Goal: Task Accomplishment & Management: Complete application form

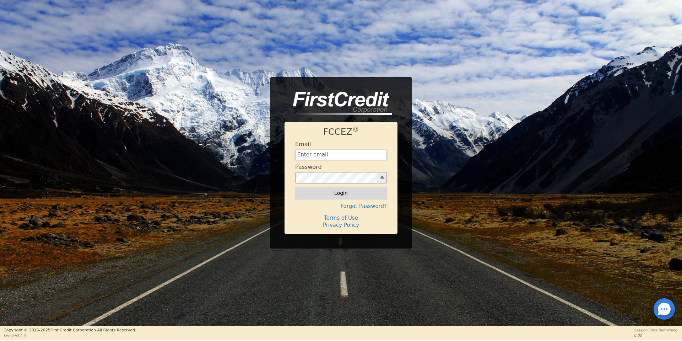
type input "[EMAIL_ADDRESS][DOMAIN_NAME]"
click at [344, 194] on button "Login" at bounding box center [341, 193] width 92 height 12
click at [344, 194] on div "Login" at bounding box center [341, 193] width 92 height 12
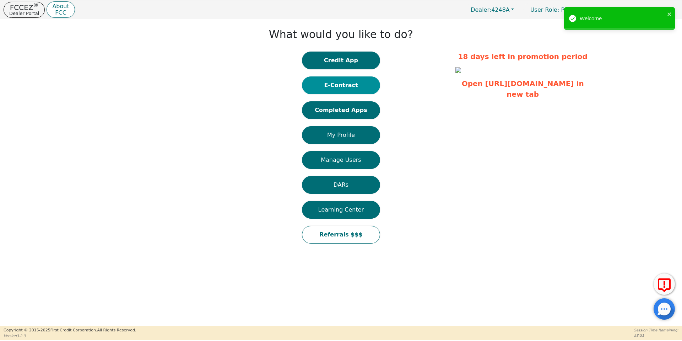
click at [334, 87] on button "E-Contract" at bounding box center [341, 85] width 78 height 18
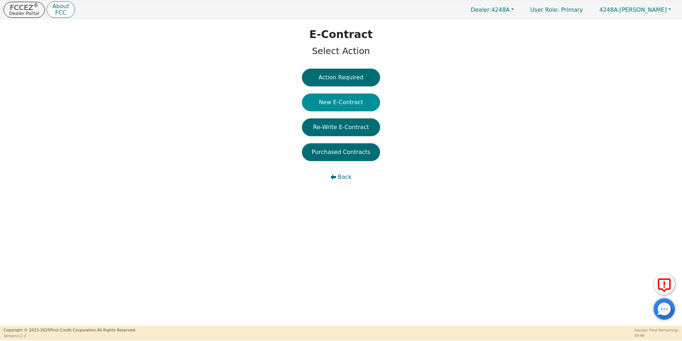
click at [342, 96] on button "New E-Contract" at bounding box center [341, 102] width 78 height 18
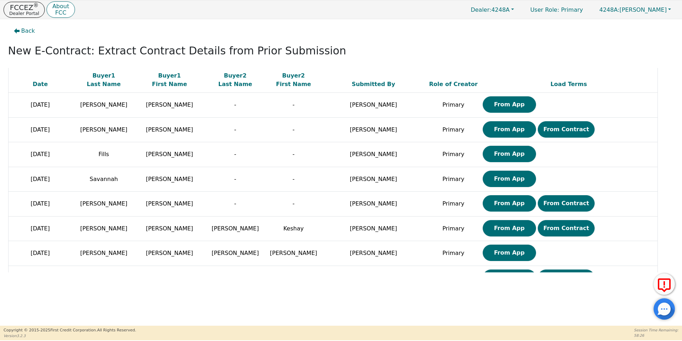
scroll to position [992, 0]
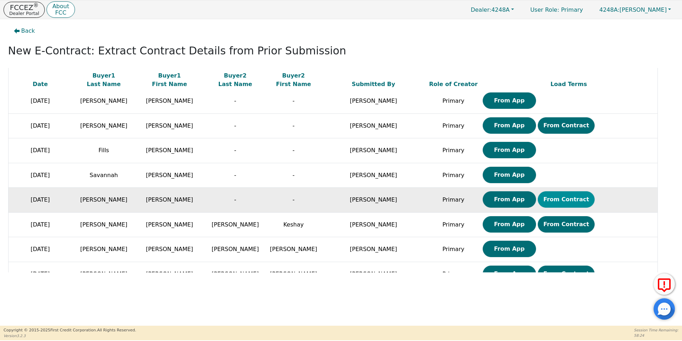
click at [538, 194] on button "From Contract" at bounding box center [566, 199] width 57 height 16
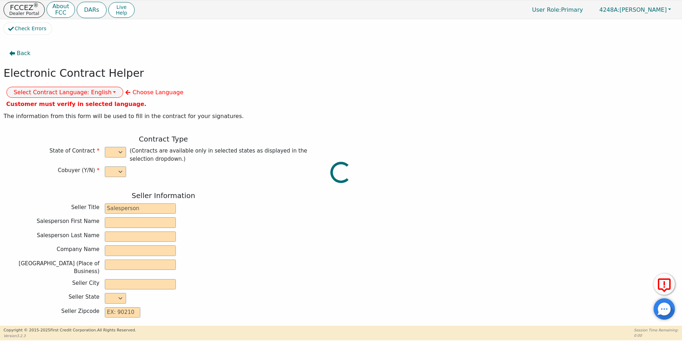
select select "n"
type input "owner"
type input "[PERSON_NAME]"
type input "[GEOGRAPHIC_DATA]"
type input "AQUA REMACH LLC"
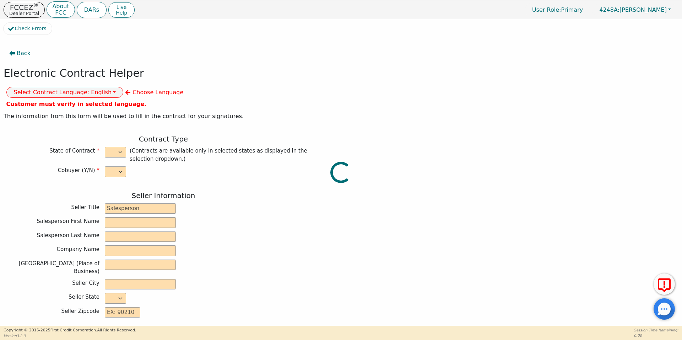
type input "[STREET_ADDRESS]"
type input "[GEOGRAPHIC_DATA]"
select select "[GEOGRAPHIC_DATA]"
type input "77070"
type input "Water System"
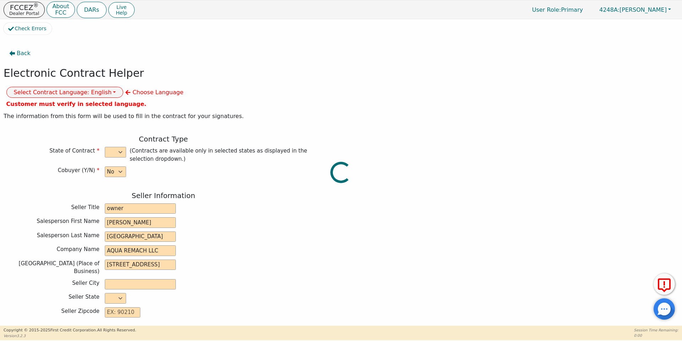
type input "whole house"
type input "S2156437"
type input "[PERSON_NAME]"
type input "[EMAIL_ADDRESS][DOMAIN_NAME]"
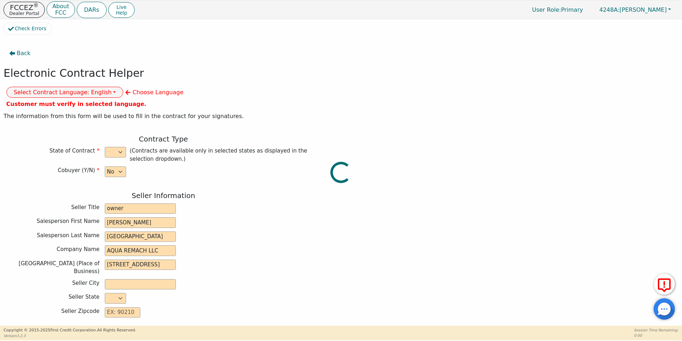
type input "[EMAIL_ADDRESS][DOMAIN_NAME]"
type input "[STREET_ADDRESS][PERSON_NAME]"
type input "[PERSON_NAME]"
select select "[GEOGRAPHIC_DATA]"
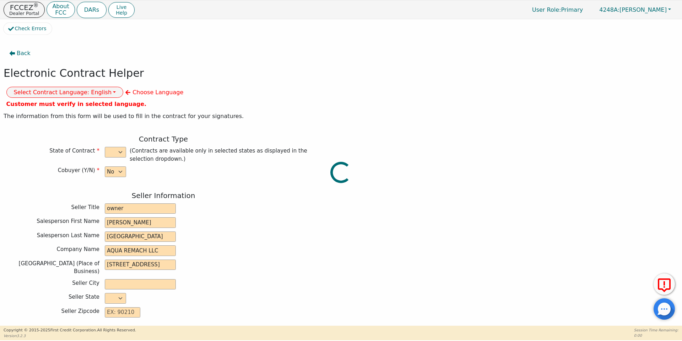
type input "76520"
type input "[DATE]"
type input "17.99"
type input "[DATE]"
type input "60"
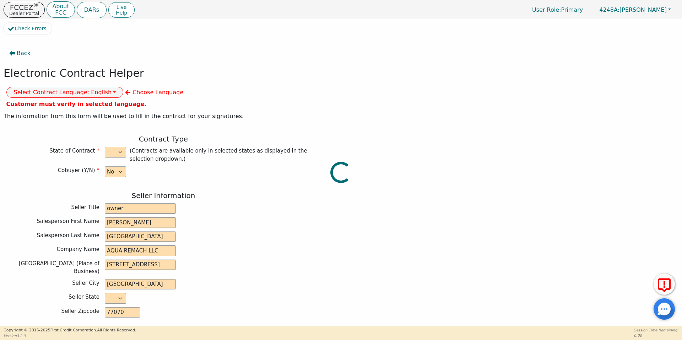
type input "0"
type input "8990.00"
type input "0.00"
checkbox input "true"
type input "0.00"
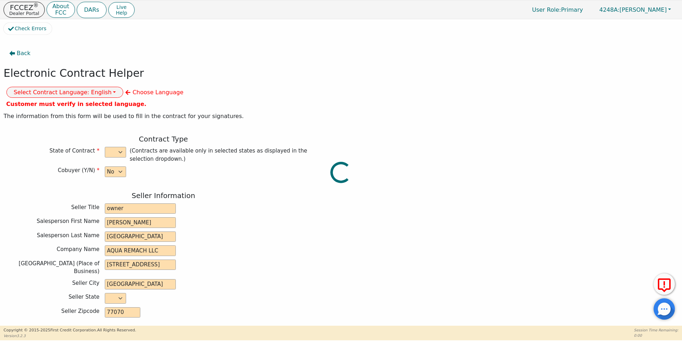
checkbox input "true"
type input "0.00"
type input "8990.00"
type input "13613.40"
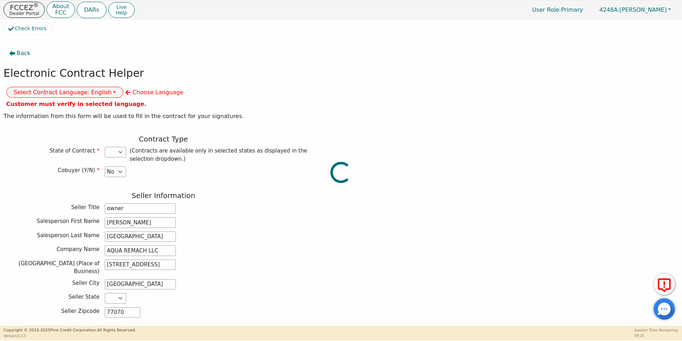
select select "[GEOGRAPHIC_DATA]"
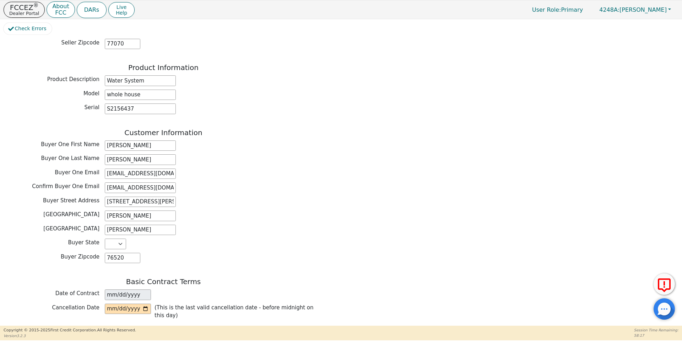
scroll to position [269, 0]
click at [116, 195] on input "[STREET_ADDRESS][PERSON_NAME]" at bounding box center [140, 200] width 71 height 11
type input "[STREET_ADDRESS][PERSON_NAME]"
click at [146, 302] on input "date" at bounding box center [128, 307] width 46 height 11
type input "[DATE]"
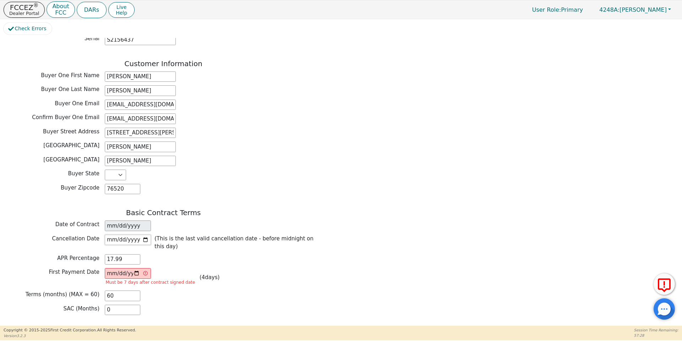
scroll to position [377, 0]
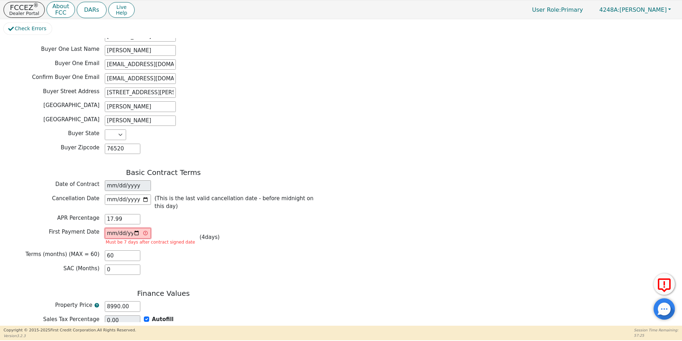
click at [135, 228] on input "[DATE]" at bounding box center [128, 233] width 46 height 11
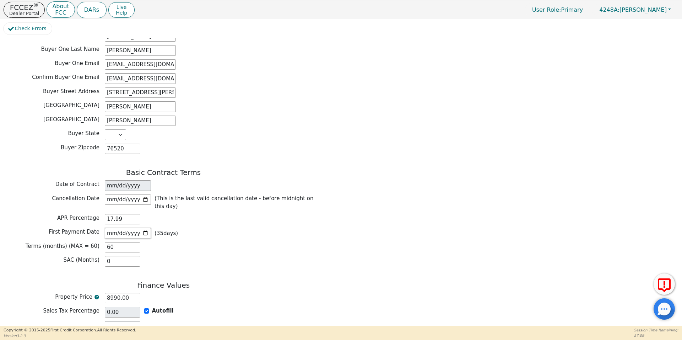
type input "[DATE]"
click at [201, 242] on div "Terms (months) (MAX = 60) 60" at bounding box center [164, 247] width 320 height 11
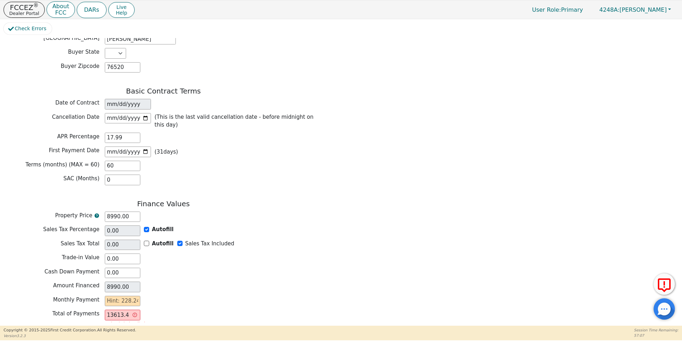
scroll to position [475, 0]
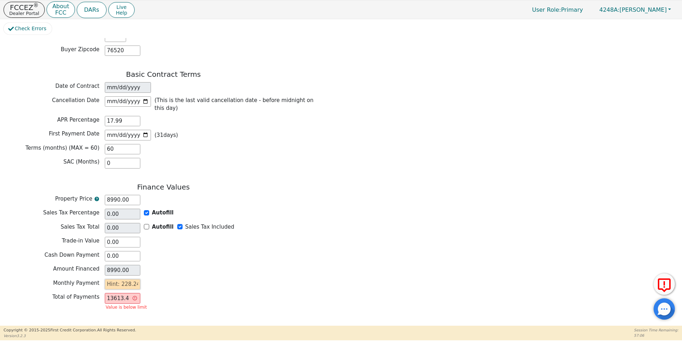
click at [134, 279] on input "text" at bounding box center [123, 284] width 36 height 11
type input "2"
type input "120.00"
type input "22"
type input "1320.00"
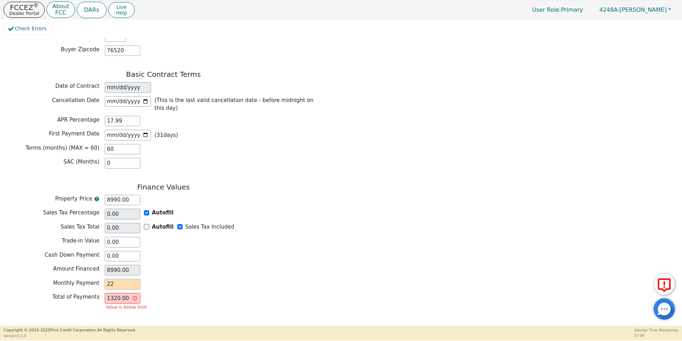
type input "228"
type input "13680.00"
type input "228.2"
type input "13692.00"
type input "228.24"
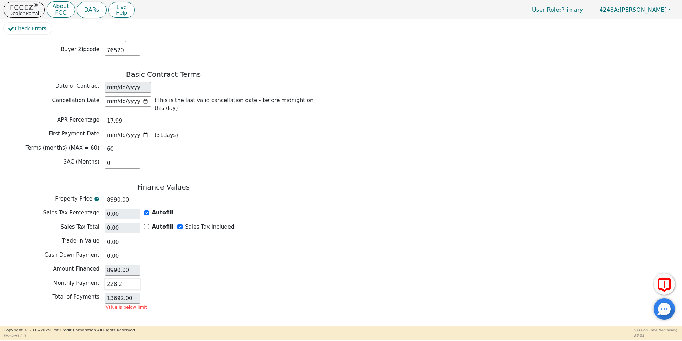
type input "13694.40"
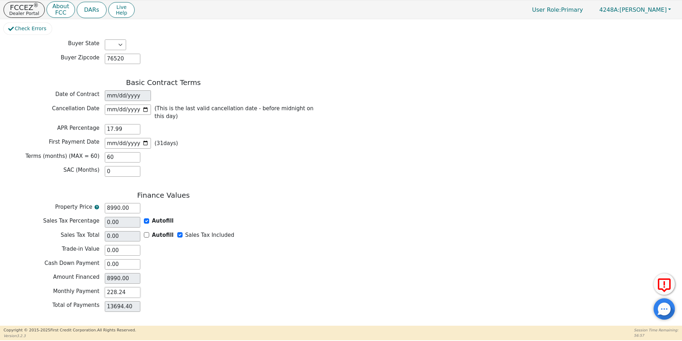
type input "228.24"
click at [220, 287] on div "Monthly Payment 228.24" at bounding box center [164, 293] width 320 height 12
click at [51, 326] on button "Review & Begin Contract" at bounding box center [45, 334] width 82 height 16
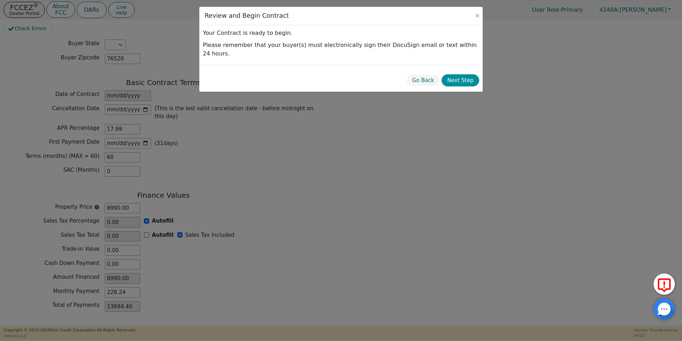
click at [465, 74] on button "Next Step" at bounding box center [461, 80] width 38 height 12
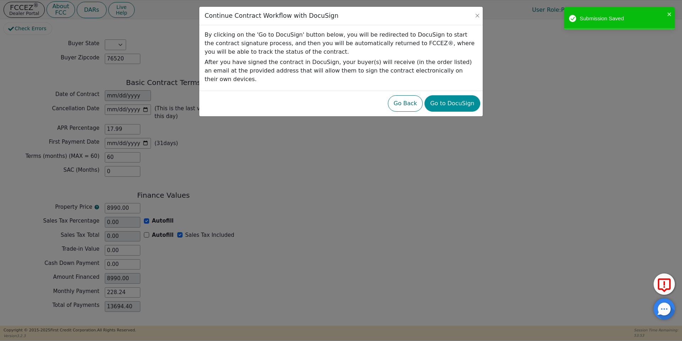
click at [467, 95] on button "Go to DocuSign" at bounding box center [452, 103] width 55 height 16
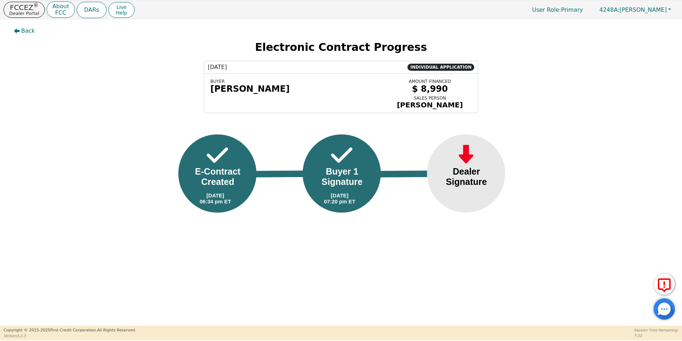
click at [10, 17] on div "FCCEZ ® Dealer Portal About FCC" at bounding box center [39, 9] width 71 height 17
click at [15, 9] on p "FCCEZ ®" at bounding box center [24, 7] width 30 height 7
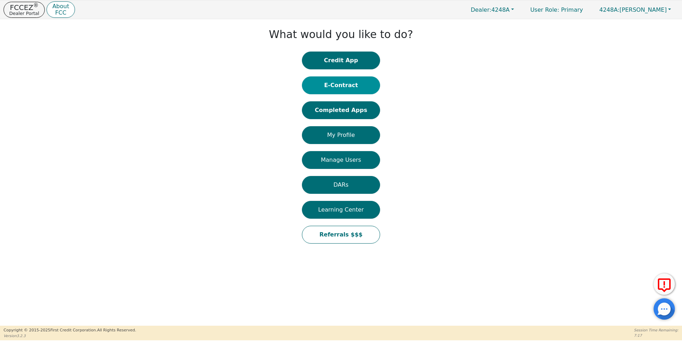
click at [356, 87] on button "E-Contract" at bounding box center [341, 85] width 78 height 18
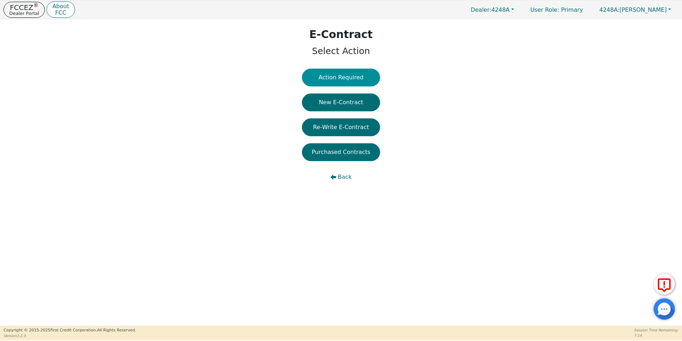
click at [340, 81] on button "Action Required" at bounding box center [341, 78] width 78 height 18
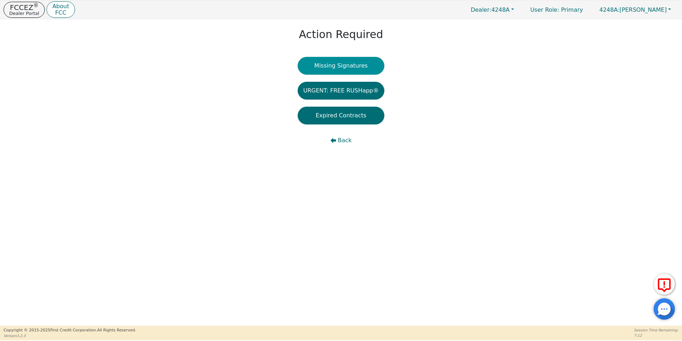
click at [342, 68] on button "Missing Signatures" at bounding box center [341, 66] width 87 height 18
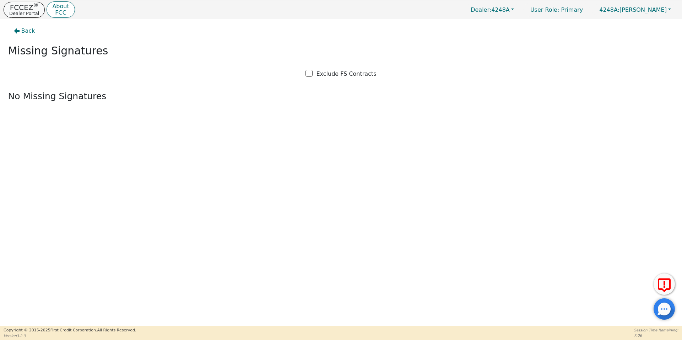
click at [20, 11] on p "Dealer Portal" at bounding box center [24, 13] width 30 height 5
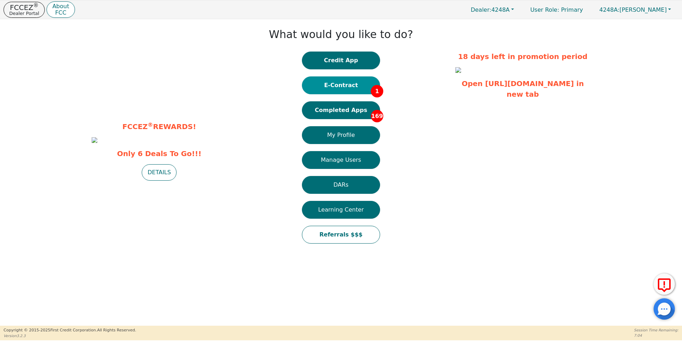
click at [326, 85] on button "E-Contract 1" at bounding box center [341, 85] width 78 height 18
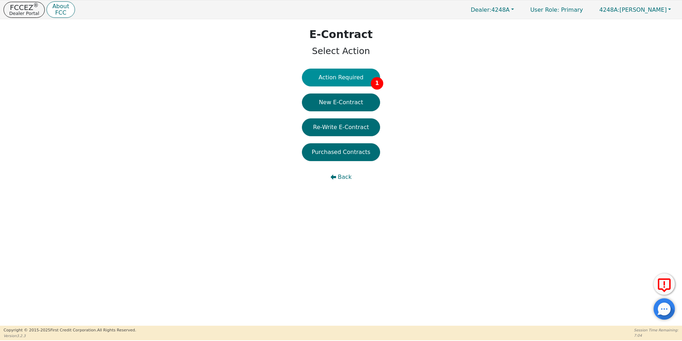
click at [328, 83] on button "Action Required 1" at bounding box center [341, 78] width 78 height 18
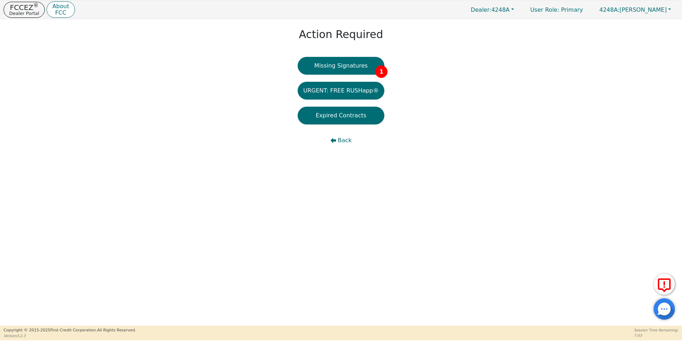
click at [338, 55] on div "Action Required Missing Signatures 1 URGENT: FREE RUSHapp® Expired Contracts Ba…" at bounding box center [341, 89] width 682 height 141
click at [343, 64] on button "Missing Signatures 1" at bounding box center [341, 66] width 87 height 18
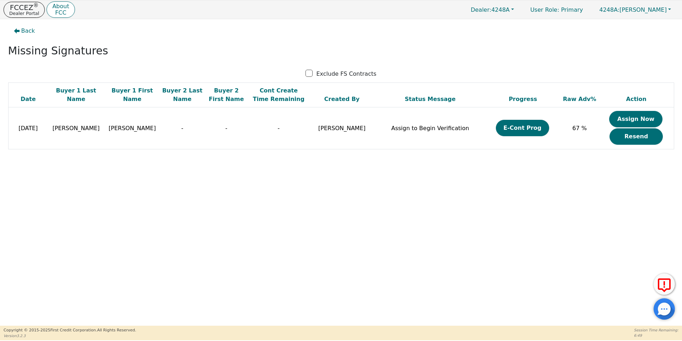
click at [632, 120] on button "Assign Now" at bounding box center [635, 119] width 53 height 16
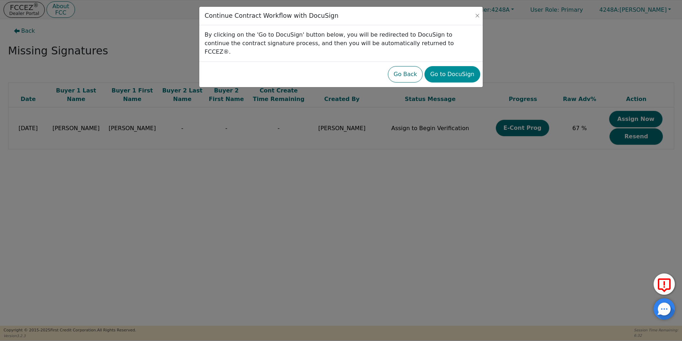
click at [465, 66] on button "Go to DocuSign" at bounding box center [452, 74] width 55 height 16
